Goal: Find specific page/section: Locate a particular part of the current website

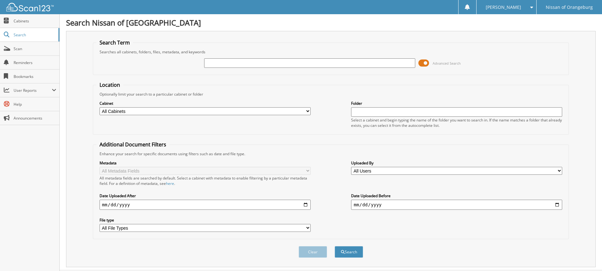
click at [211, 65] on input "text" at bounding box center [309, 62] width 211 height 9
type input "51474"
click at [348, 252] on button "Search" at bounding box center [349, 252] width 28 height 12
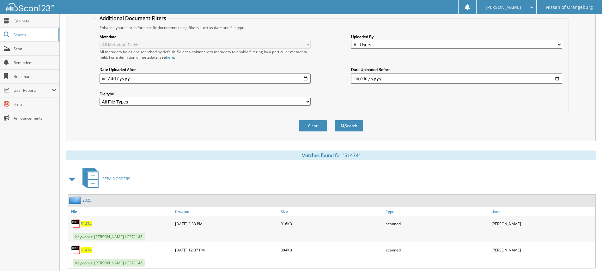
scroll to position [143, 0]
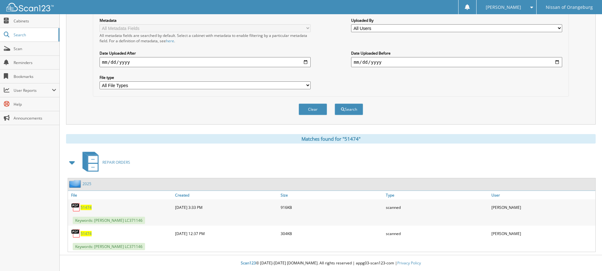
click at [86, 205] on span "51474" at bounding box center [86, 207] width 11 height 5
